Goal: Find specific page/section: Find specific page/section

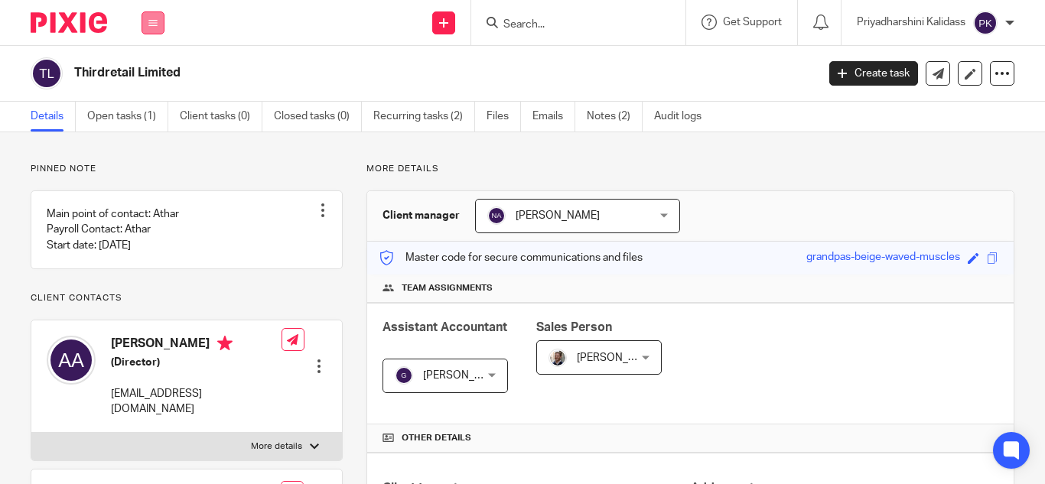
click at [158, 25] on button at bounding box center [153, 22] width 23 height 23
click at [153, 64] on li "Work" at bounding box center [152, 71] width 41 height 22
click at [153, 72] on link "Work" at bounding box center [144, 71] width 24 height 11
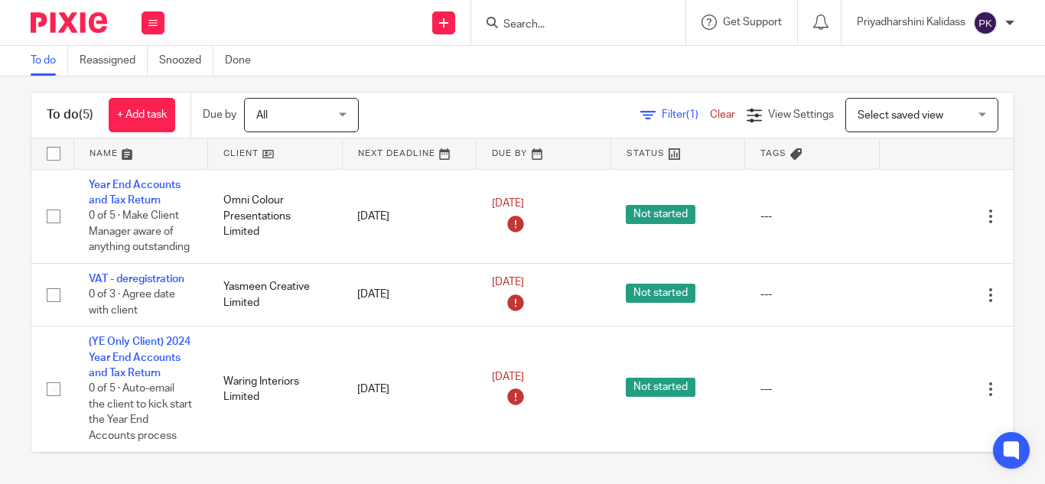
click at [533, 19] on input "Search" at bounding box center [571, 25] width 138 height 14
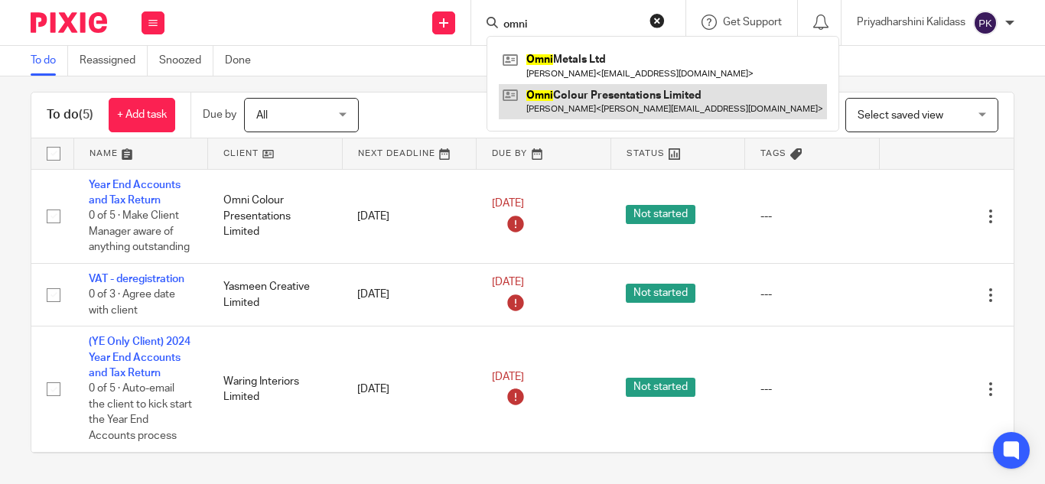
type input "omni"
click at [600, 99] on link at bounding box center [663, 101] width 328 height 35
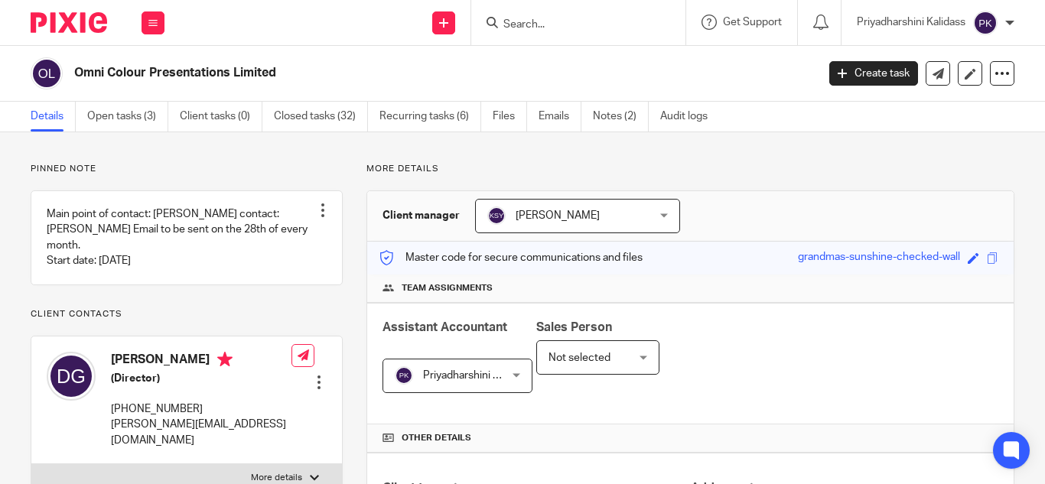
scroll to position [247, 0]
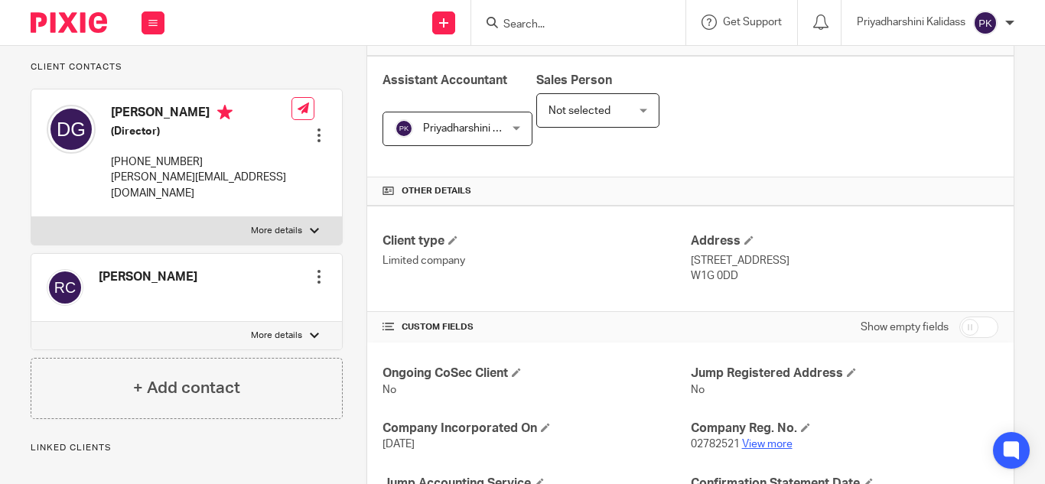
click at [769, 448] on link "View more" at bounding box center [767, 444] width 50 height 11
